Goal: Answer question/provide support: Answer question/provide support

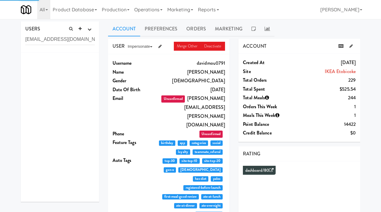
type input "[EMAIL_ADDRESS][DOMAIN_NAME]"
click at [59, 71] on div "[PERSON_NAME] andrewre5718" at bounding box center [73, 67] width 44 height 25
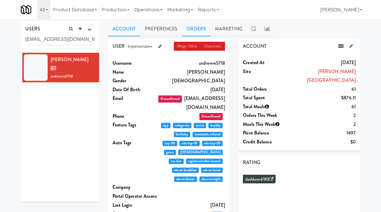
click at [197, 27] on link "Orders" at bounding box center [196, 28] width 29 height 15
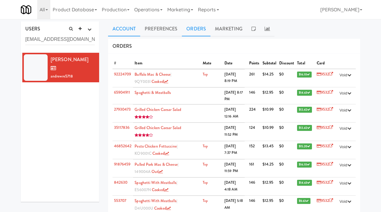
click at [127, 30] on link "Account" at bounding box center [124, 28] width 32 height 15
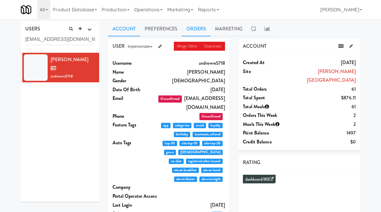
click at [190, 28] on link "Orders" at bounding box center [196, 28] width 29 height 15
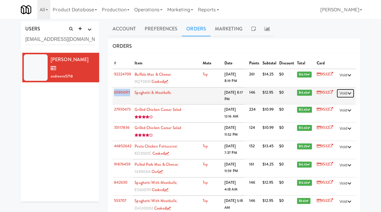
click at [351, 94] on button "Void" at bounding box center [345, 93] width 18 height 9
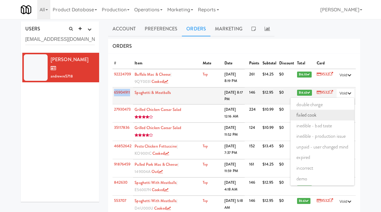
click at [318, 113] on link "failed cook" at bounding box center [322, 114] width 64 height 11
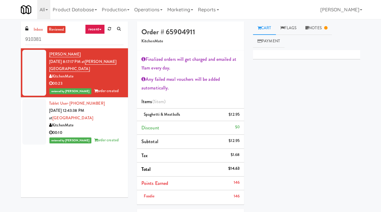
click at [113, 80] on div "00:23" at bounding box center [86, 83] width 74 height 7
click at [318, 26] on link "Notes" at bounding box center [316, 27] width 31 height 13
